Goal: Task Accomplishment & Management: Manage account settings

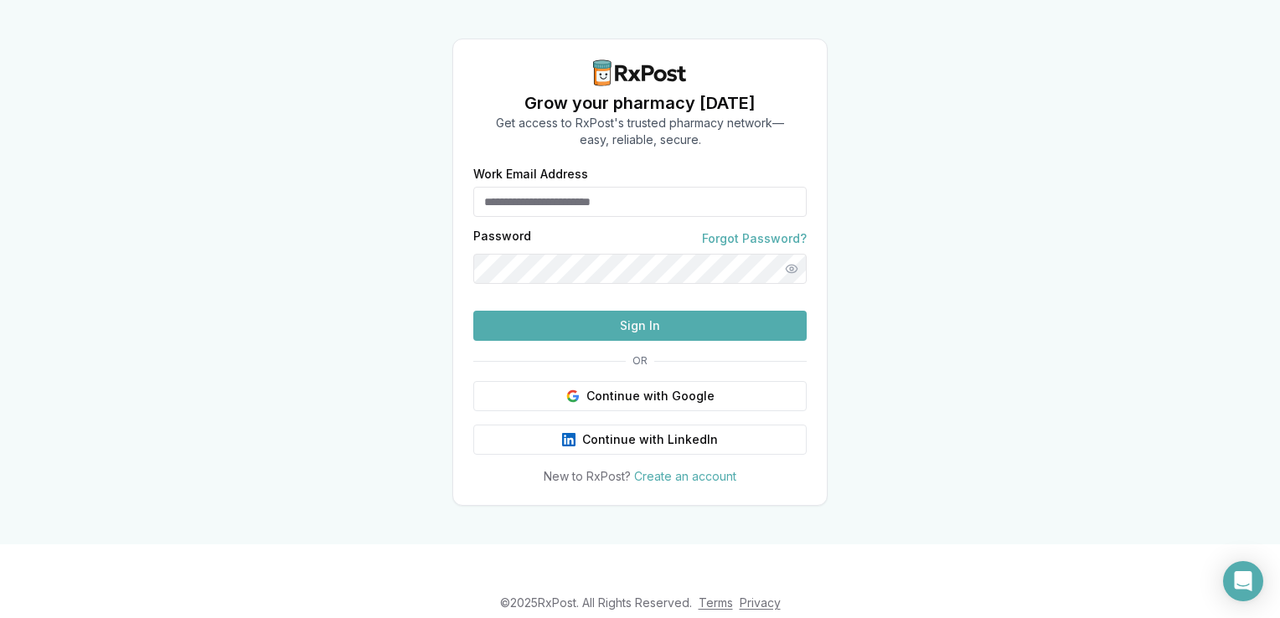
type input "**********"
click at [694, 341] on button "Sign In" at bounding box center [639, 326] width 333 height 30
click at [646, 341] on button "Sign In" at bounding box center [639, 326] width 333 height 30
click at [626, 341] on button "Sign In" at bounding box center [639, 326] width 333 height 30
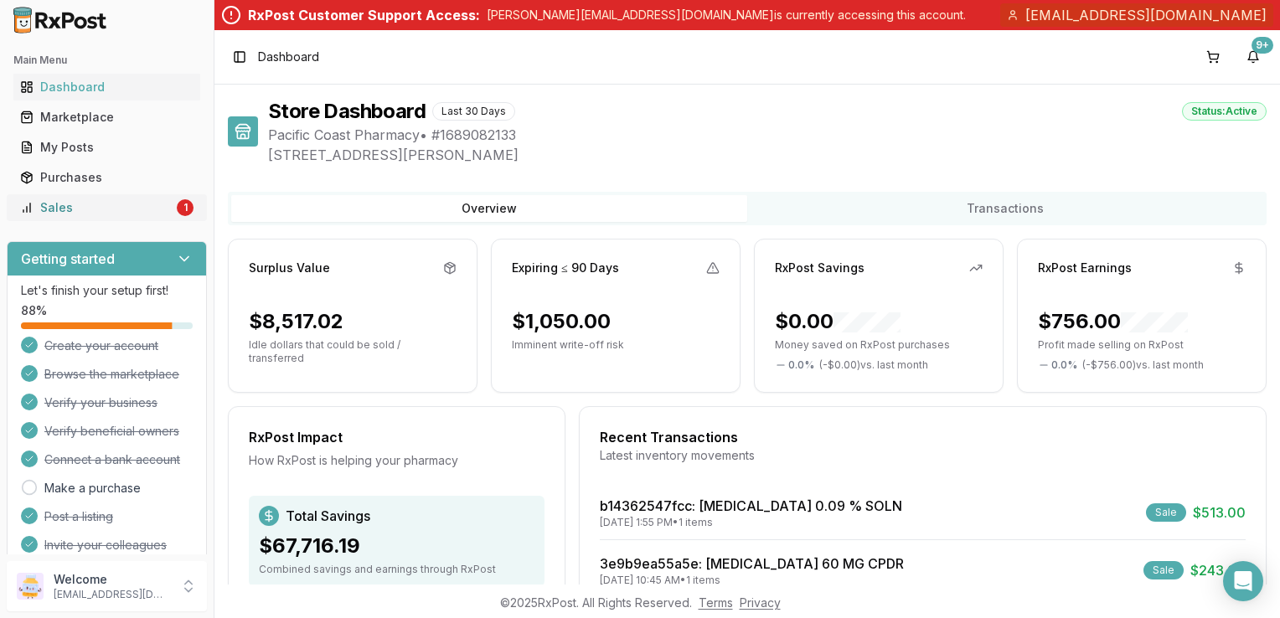
click at [54, 203] on div "Sales" at bounding box center [96, 207] width 153 height 17
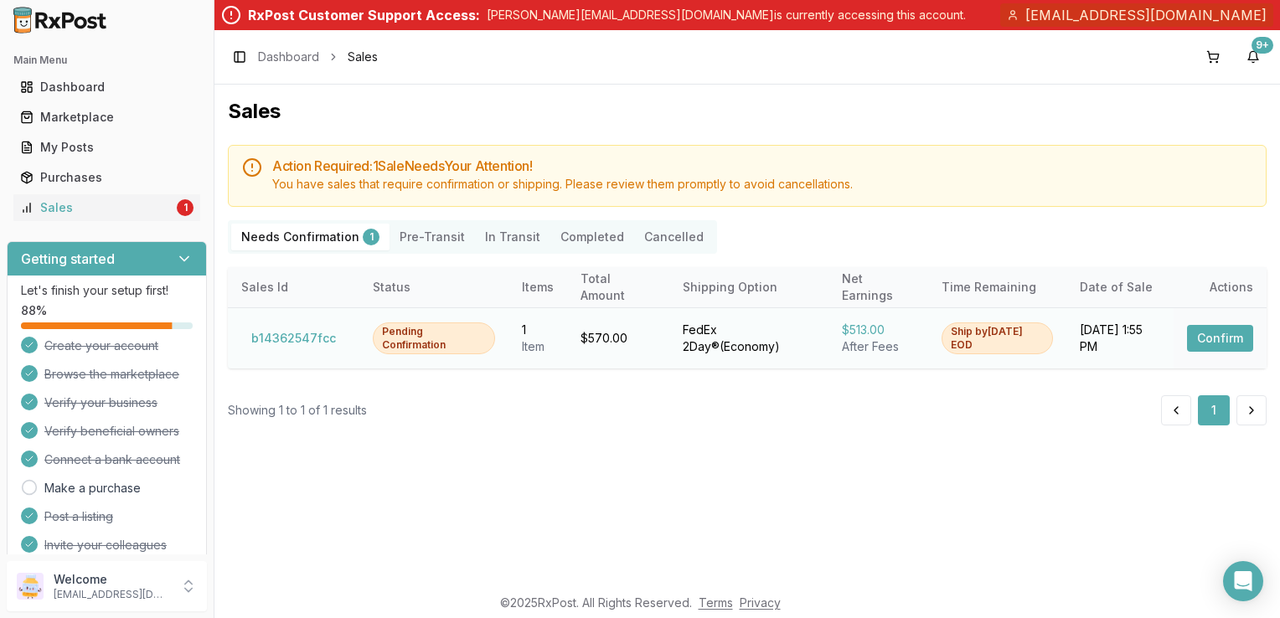
click at [1221, 343] on button "Confirm" at bounding box center [1220, 338] width 66 height 27
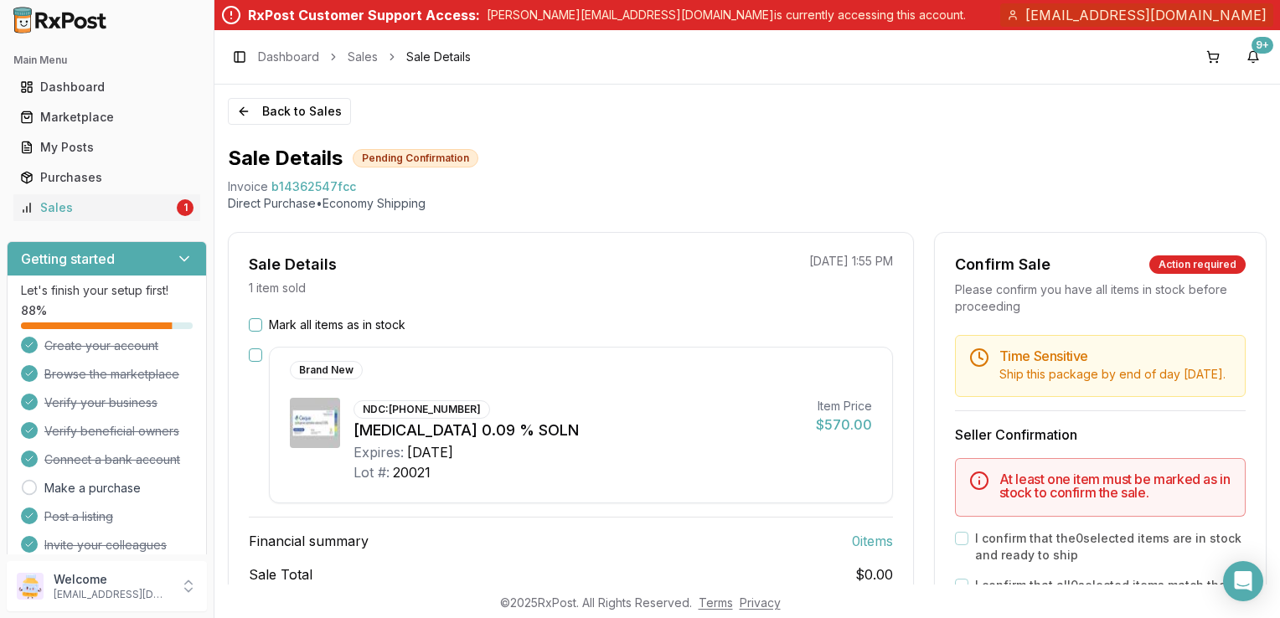
click at [249, 323] on button "Mark all items as in stock" at bounding box center [255, 324] width 13 height 13
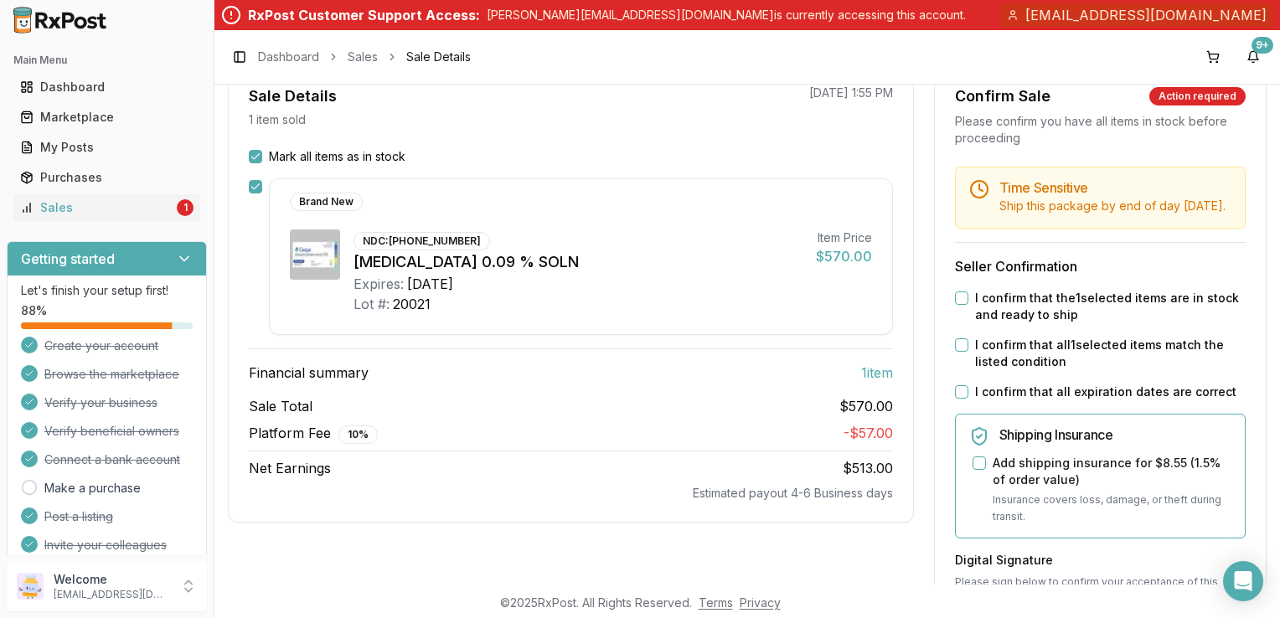
scroll to position [191, 0]
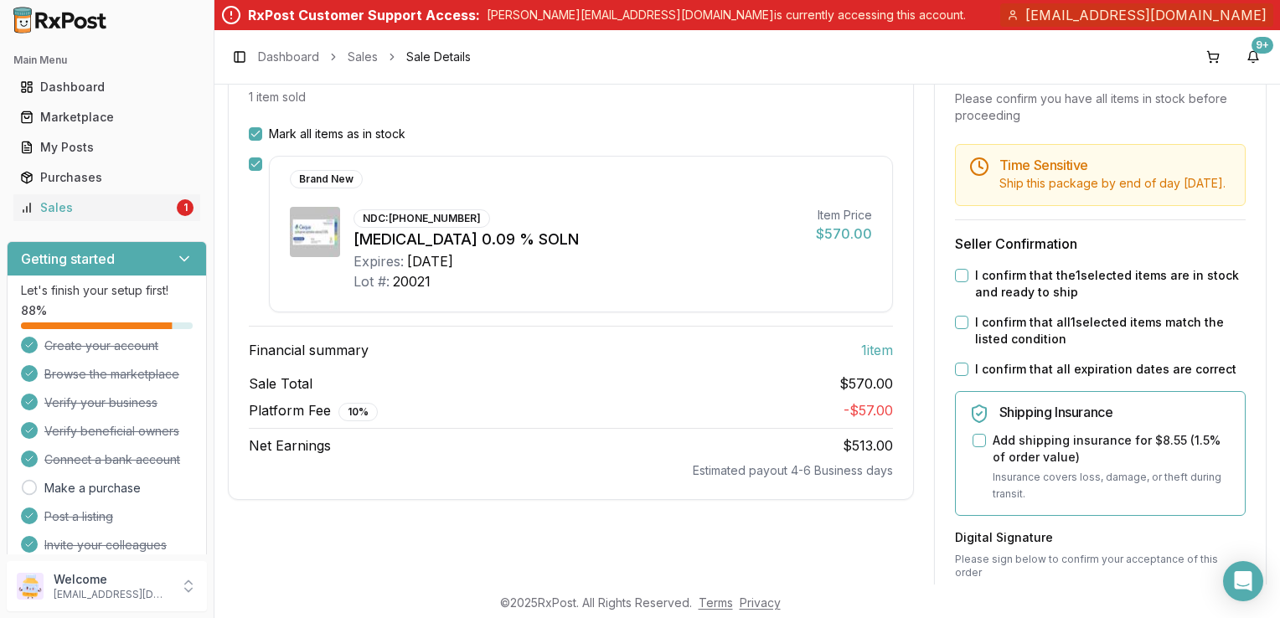
click at [962, 299] on div "I confirm that the 1 selected items are in stock and ready to ship" at bounding box center [1100, 283] width 291 height 33
click at [955, 282] on button "I confirm that the 1 selected items are in stock and ready to ship" at bounding box center [961, 275] width 13 height 13
click at [955, 348] on div "I confirm that all 1 selected items match the listed condition" at bounding box center [1100, 330] width 291 height 33
click at [955, 329] on button "I confirm that all 1 selected items match the listed condition" at bounding box center [961, 322] width 13 height 13
click at [955, 397] on div "Time Sensitive Ship this package by end of day Wednesday, September 24th . Sell…" at bounding box center [1100, 537] width 331 height 787
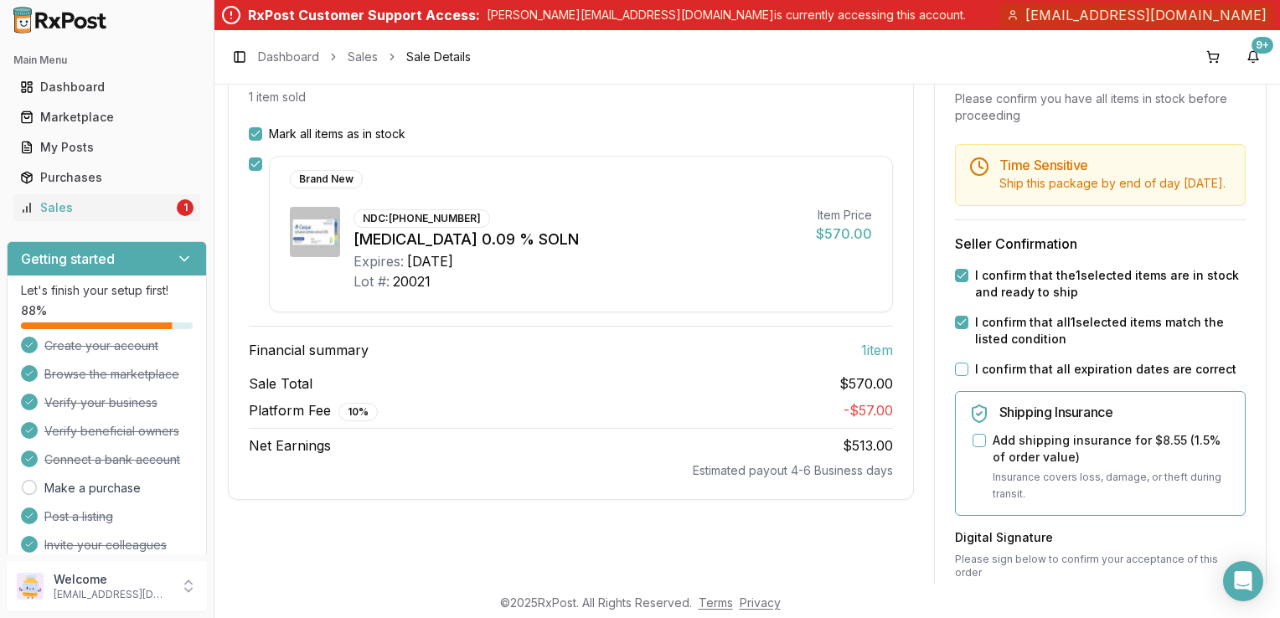
click at [955, 376] on button "I confirm that all expiration dates are correct" at bounding box center [961, 369] width 13 height 13
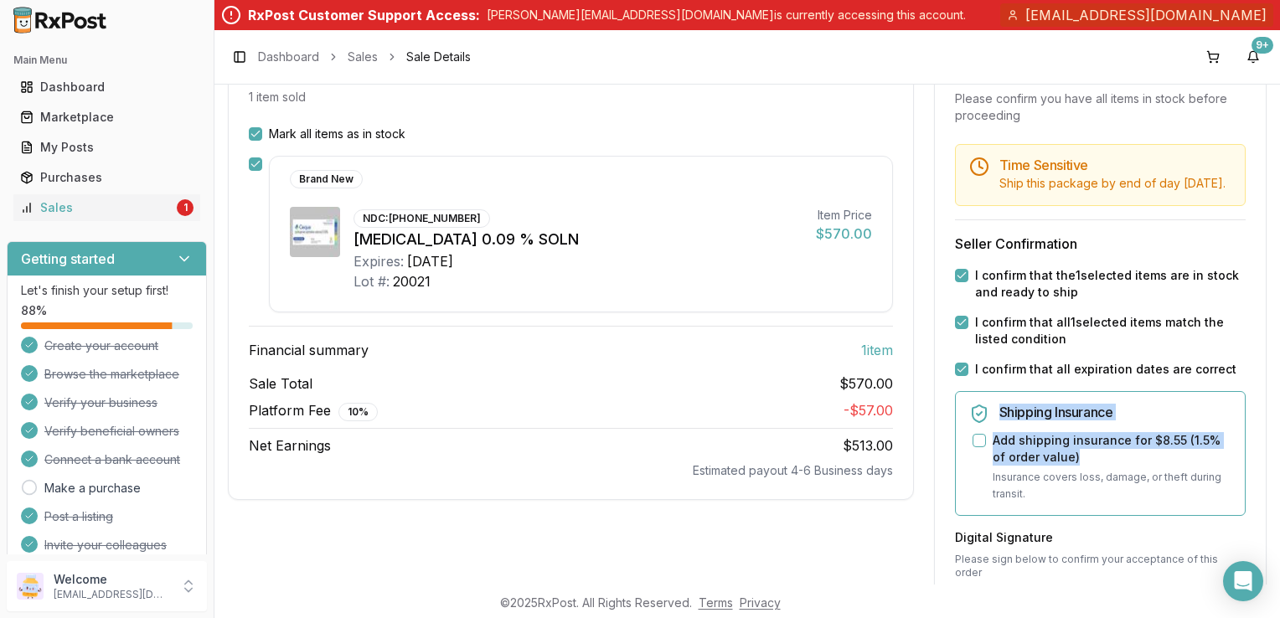
drag, startPoint x: 1271, startPoint y: 385, endPoint x: 1282, endPoint y: 471, distance: 86.9
click at [1279, 471] on html "Main Menu Dashboard Marketplace My Posts Purchases Sales 1 Getting started Let'…" at bounding box center [640, 309] width 1280 height 618
click at [854, 546] on div "Sale Details 1 item sold 09/17/2025 1:55 PM Mark all items as in stock Brand Ne…" at bounding box center [571, 496] width 686 height 911
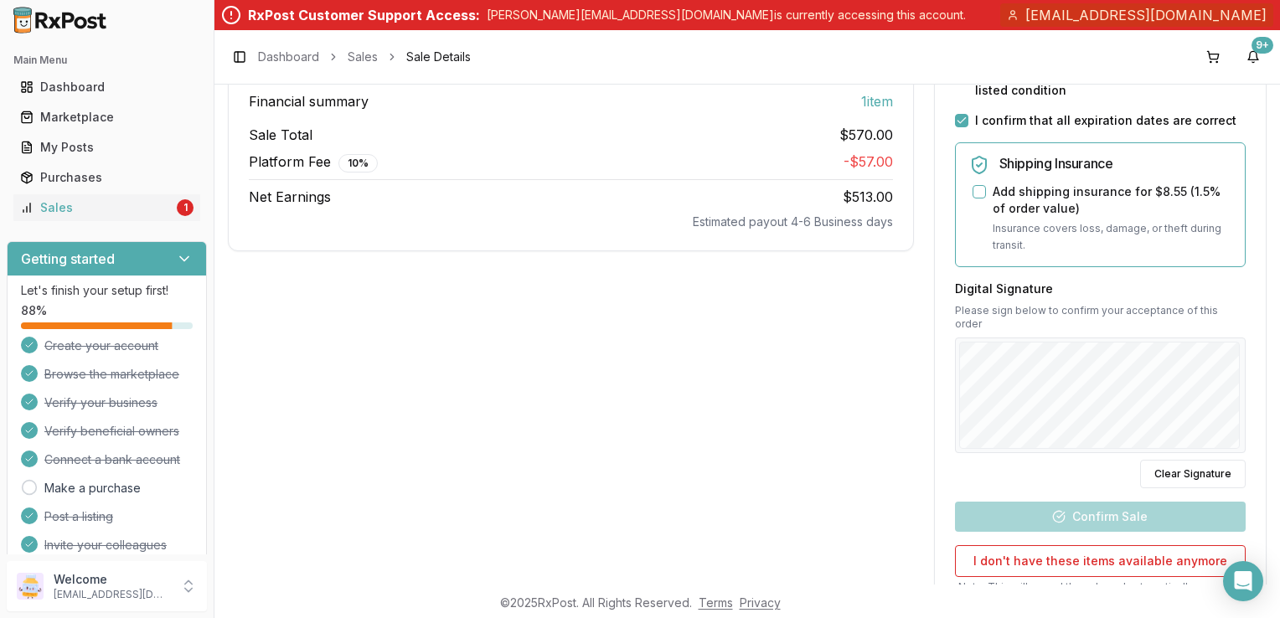
scroll to position [451, 0]
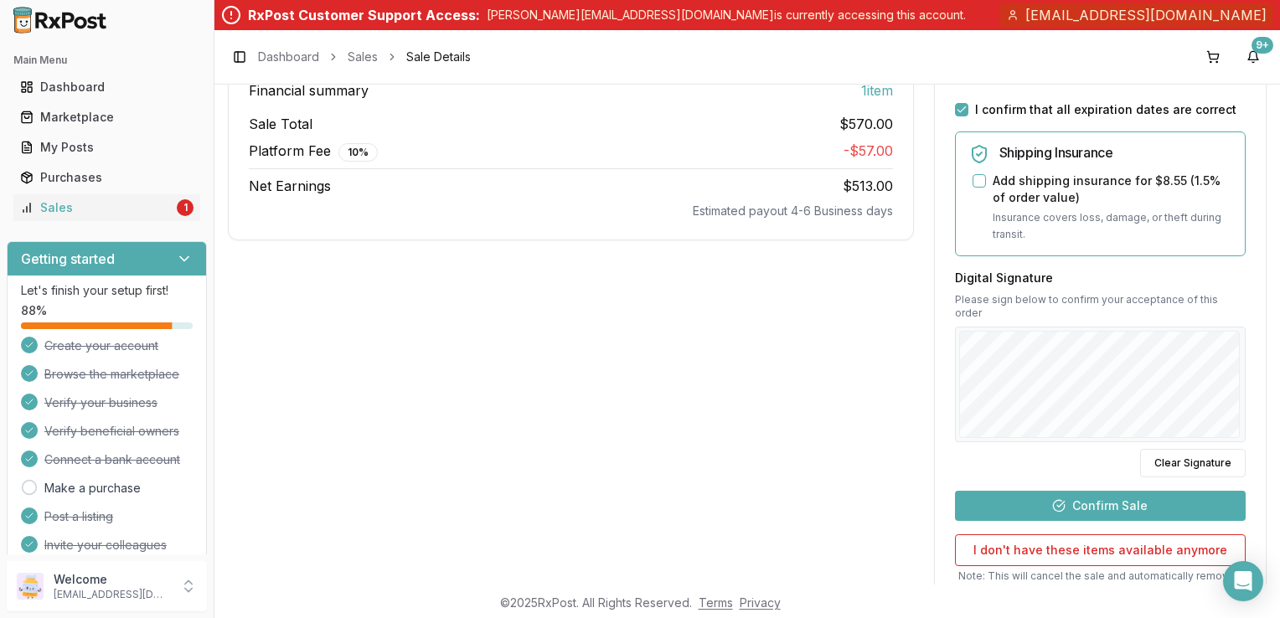
click at [1075, 505] on button "Confirm Sale" at bounding box center [1100, 506] width 291 height 30
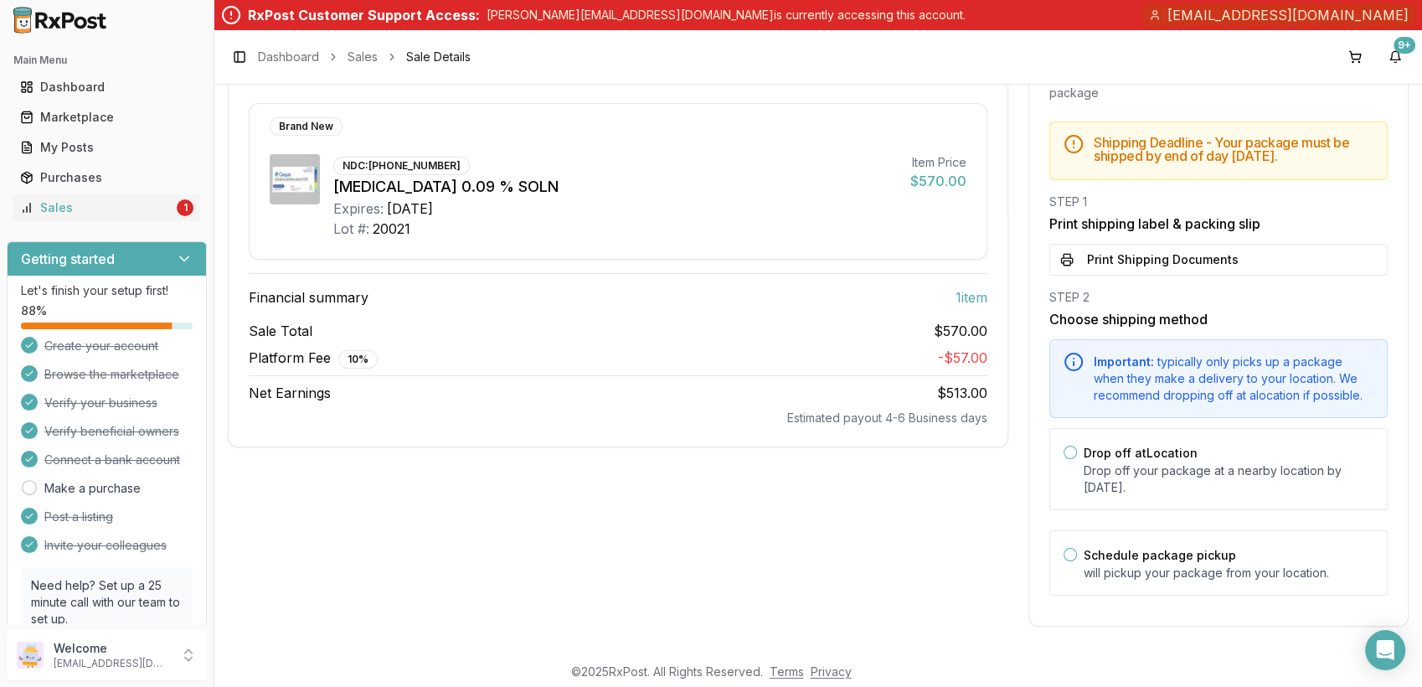
scroll to position [224, 0]
click at [1251, 265] on button "Print Shipping Documents" at bounding box center [1218, 260] width 338 height 32
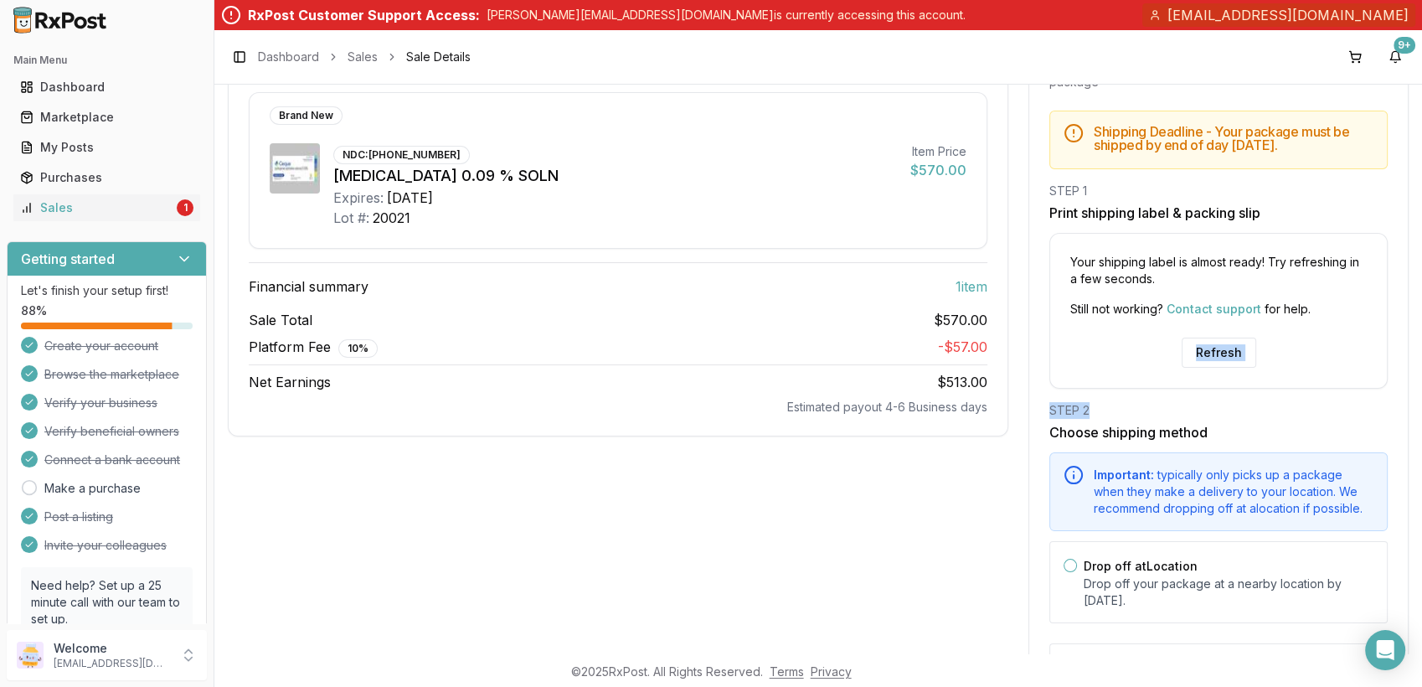
drag, startPoint x: 1413, startPoint y: 325, endPoint x: 1424, endPoint y: 416, distance: 91.9
click at [1279, 416] on html "Main Menu Dashboard Marketplace My Posts Purchases Sales 1 Getting started Let'…" at bounding box center [711, 343] width 1422 height 687
click at [728, 490] on div "Sale Details 1 item sold 09/17/2025 1:55 PM Brand New NDC: 47335-0506-96 Cequa …" at bounding box center [618, 374] width 780 height 732
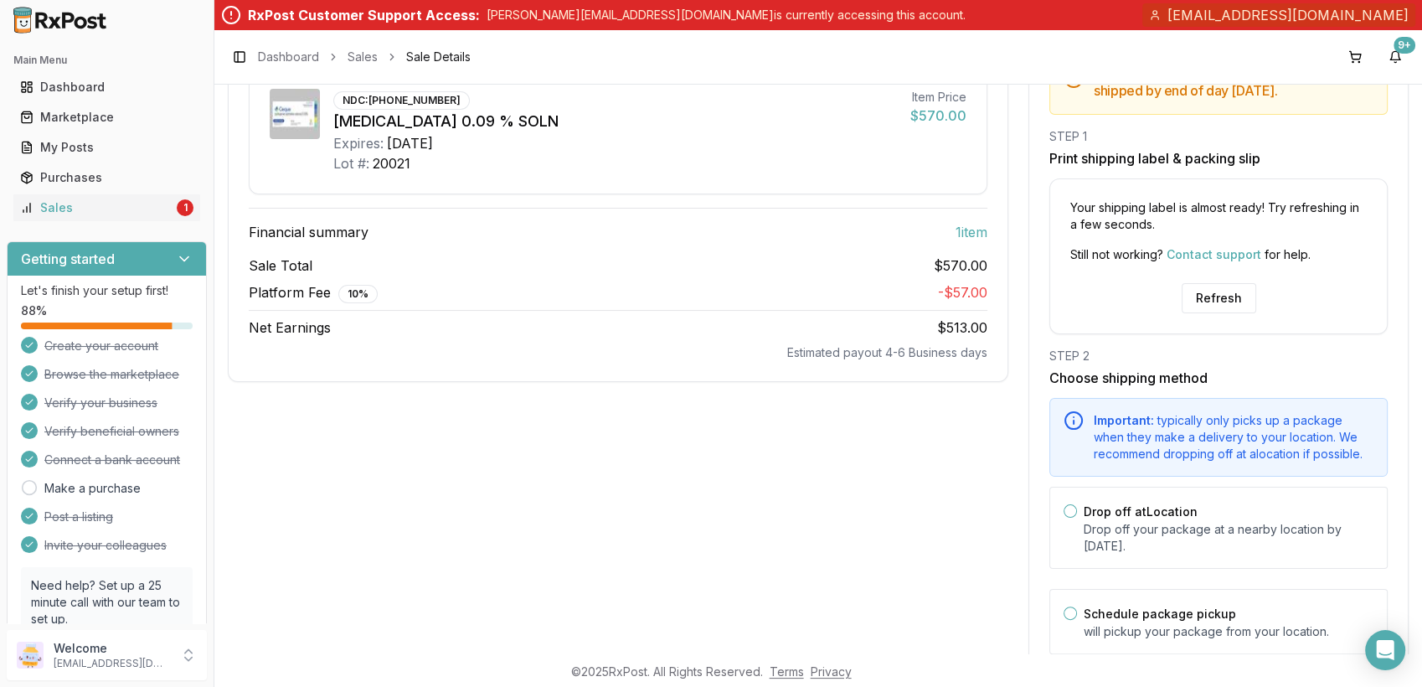
scroll to position [210, 0]
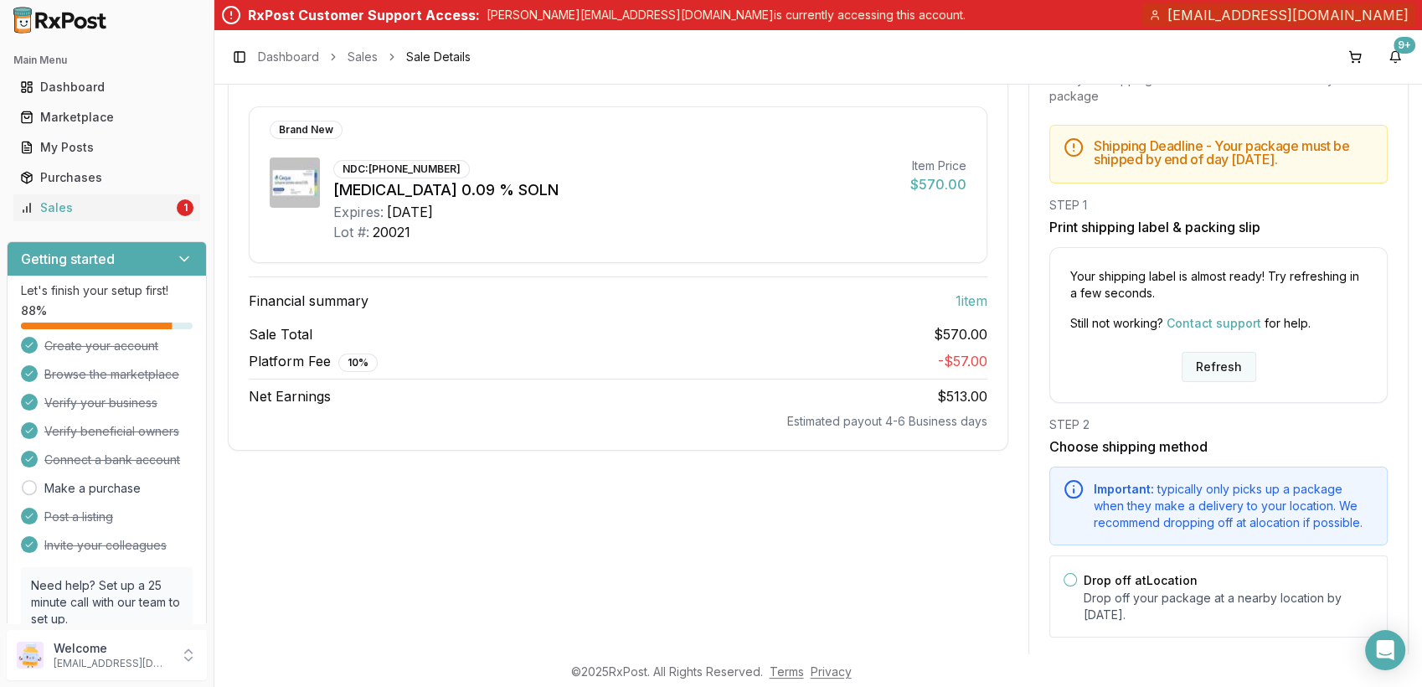
click at [1192, 381] on button "Refresh" at bounding box center [1219, 367] width 75 height 30
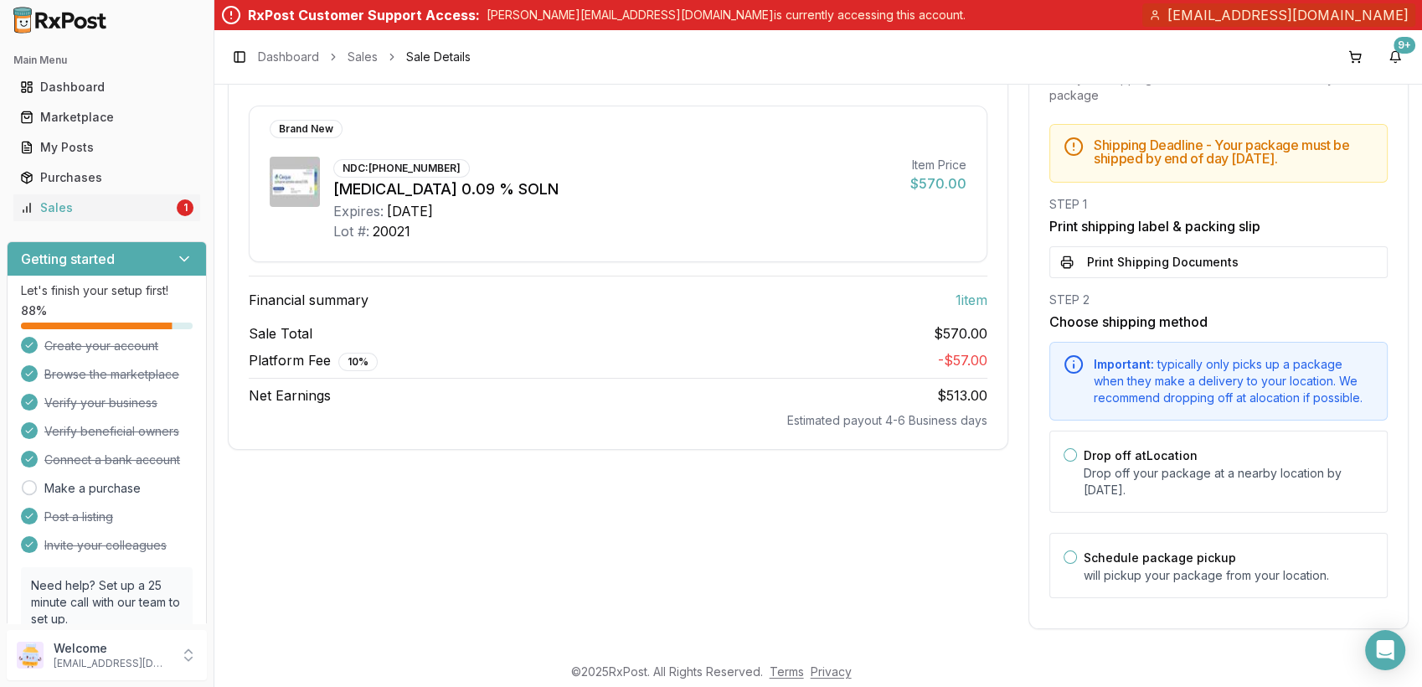
scroll to position [224, 0]
click at [1186, 260] on button "Print Shipping Documents" at bounding box center [1218, 260] width 338 height 32
